Goal: Task Accomplishment & Management: Manage account settings

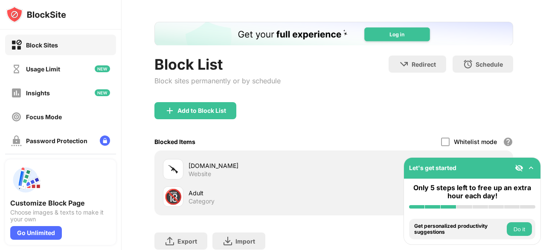
scroll to position [85, 0]
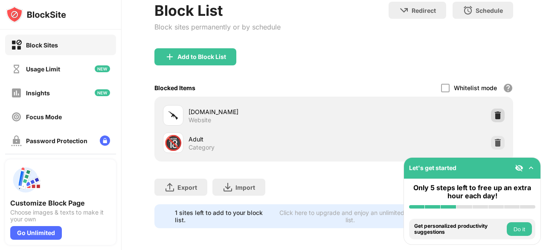
click at [495, 116] on img at bounding box center [498, 115] width 9 height 9
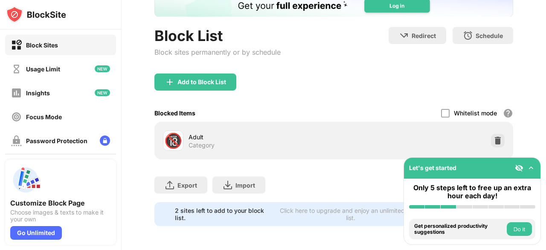
scroll to position [66, 0]
